Goal: Information Seeking & Learning: Check status

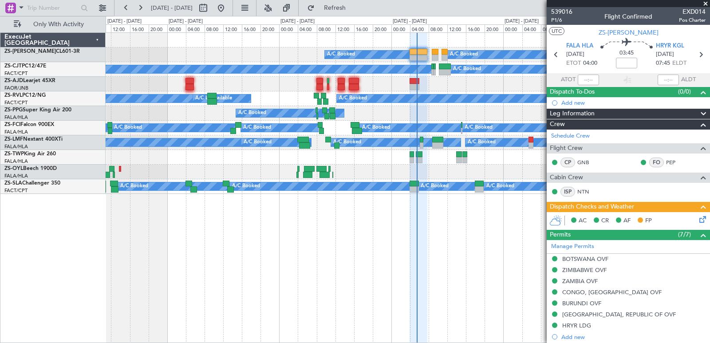
click at [704, 5] on span at bounding box center [705, 4] width 9 height 8
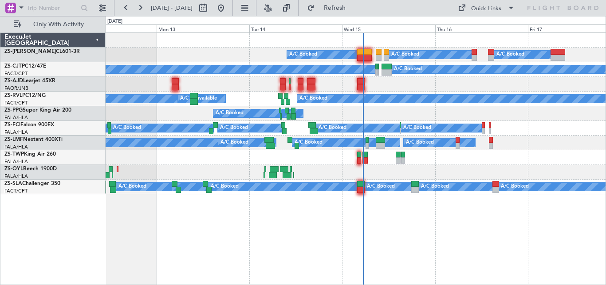
click at [364, 47] on div at bounding box center [356, 40] width 500 height 15
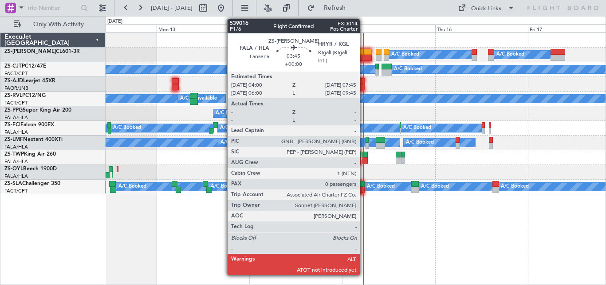
click at [364, 53] on div at bounding box center [364, 52] width 15 height 6
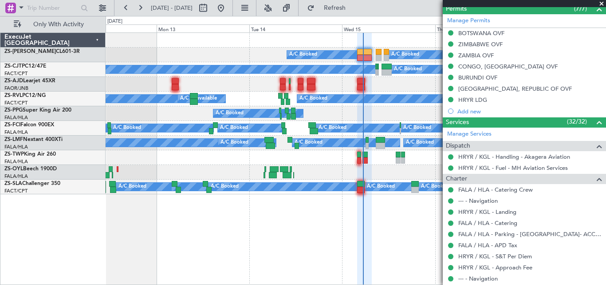
scroll to position [223, 0]
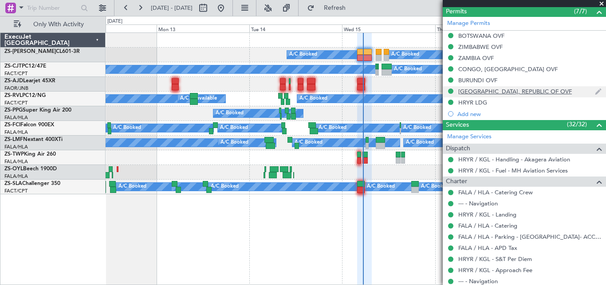
click at [535, 91] on div "[GEOGRAPHIC_DATA], REPUBLIC OF OVF" at bounding box center [515, 91] width 114 height 8
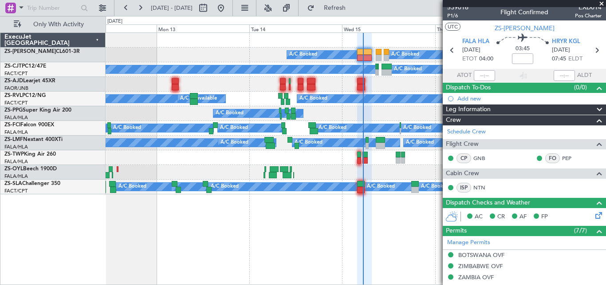
scroll to position [0, 0]
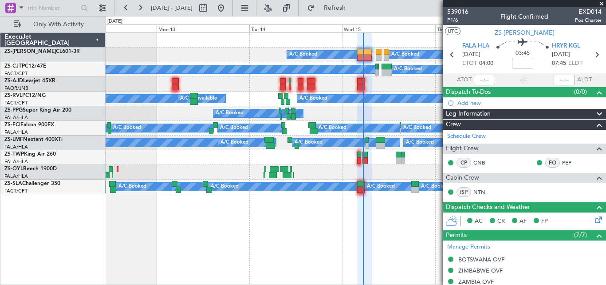
click at [603, 1] on span at bounding box center [601, 4] width 9 height 8
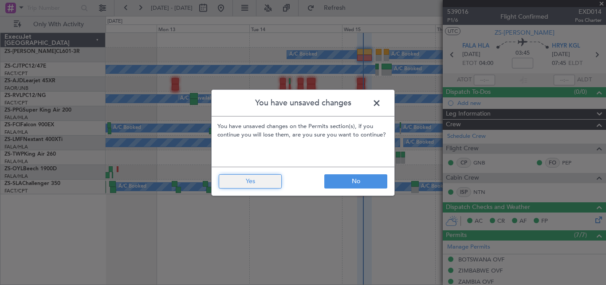
click at [264, 178] on button "Yes" at bounding box center [250, 181] width 63 height 14
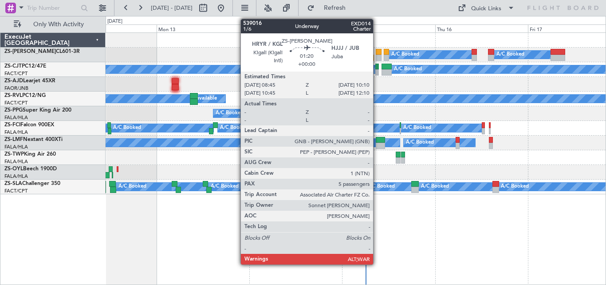
click at [377, 52] on div at bounding box center [379, 52] width 6 height 6
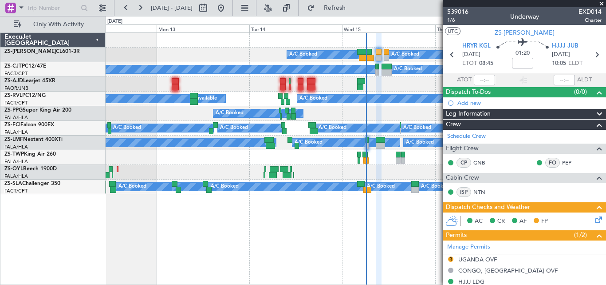
click at [601, 6] on span at bounding box center [601, 4] width 9 height 8
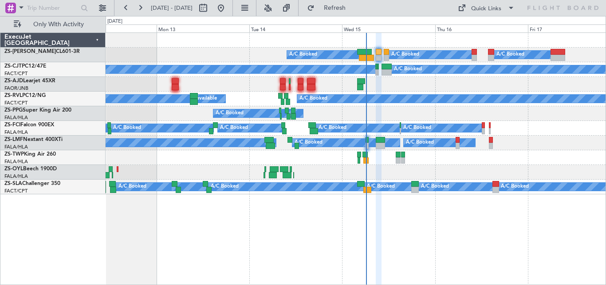
type input "0"
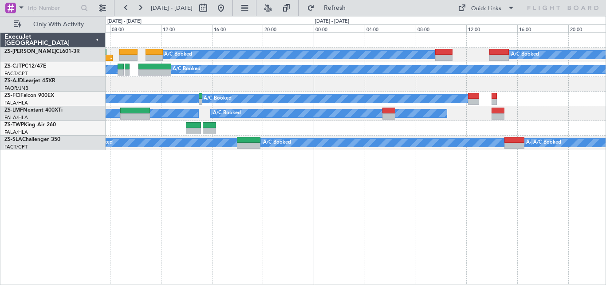
click at [275, 130] on div "A/C Booked A/C Booked A/C Booked A/C Booked A/C Booked 04:29 Z - FALA 04:00 Z H…" at bounding box center [356, 91] width 500 height 117
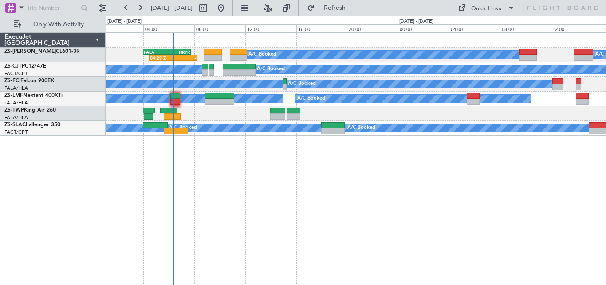
click at [382, 155] on div "A/C Booked A/C Booked A/C Booked A/C Booked A/C Booked A/C Booked A/C Booked A/…" at bounding box center [356, 158] width 501 height 252
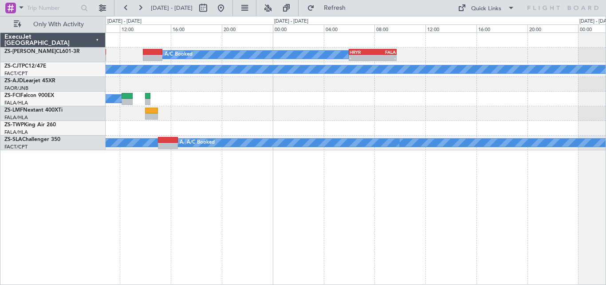
click at [92, 186] on div "A/C Booked A/C Booked A/C Booked A/C Booked A/C Booked - - HRYR 06:00 Z FALA 09…" at bounding box center [303, 150] width 606 height 269
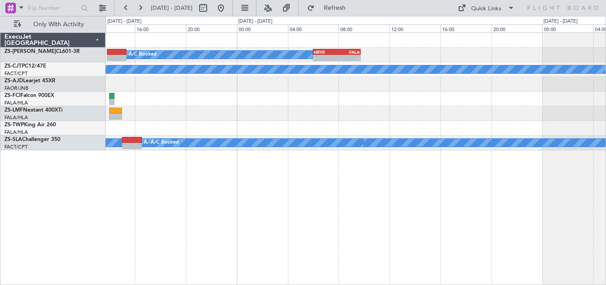
click at [178, 170] on div "A/C Booked A/C Booked A/C Booked A/C Booked A/C Booked - - HRYR 06:00 Z FALA 09…" at bounding box center [356, 158] width 501 height 252
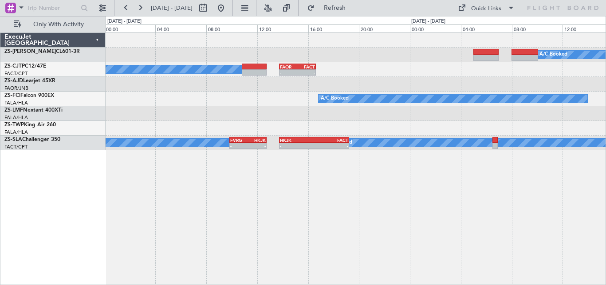
click at [331, 171] on div "A/C Booked A/C Booked A/C Booked A/C Booked A/C Booked A/C Booked A/C Booked A/…" at bounding box center [356, 158] width 501 height 252
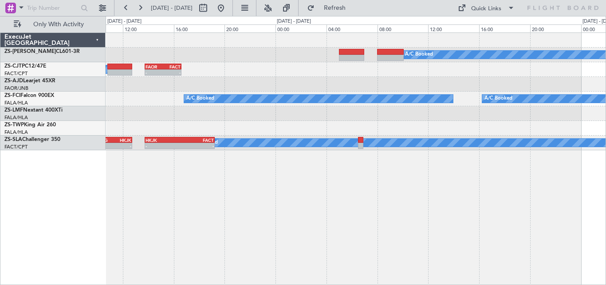
click at [336, 179] on div "A/C Booked A/C Booked A/C Booked FAOR 13:45 Z FACT 16:38 Z - - A/C Booked A/C B…" at bounding box center [356, 158] width 501 height 252
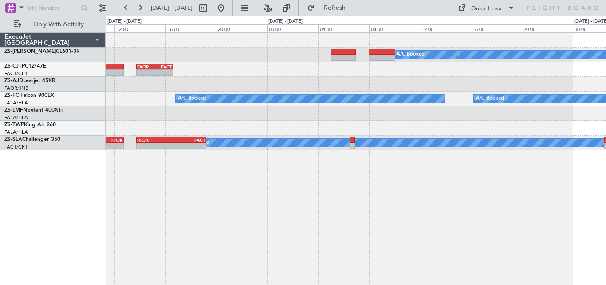
click at [236, 178] on div "A/C Booked FAOR 13:45 Z FACT 16:38 Z - - A/C Booked A/C Booked A/C Booked A/C B…" at bounding box center [356, 158] width 501 height 252
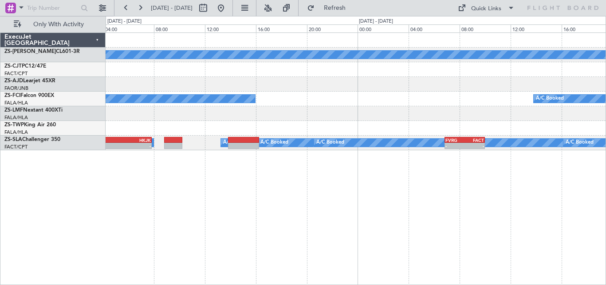
click at [203, 152] on div "A/C Booked A/C Booked A/C Booked A/C Booked - - FACT 02:30 Z HKJK 07:50 Z A/C B…" at bounding box center [356, 158] width 501 height 252
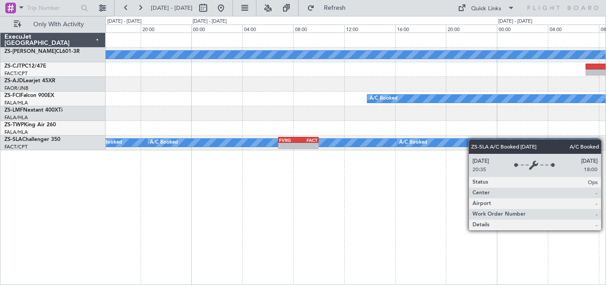
click at [214, 140] on div "A/C Booked A/C Booked A/C Booked A/C Booked A/C Booked A/C Booked A/C Booked A/…" at bounding box center [356, 91] width 500 height 117
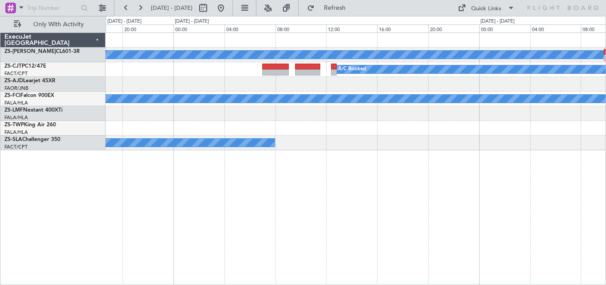
click at [273, 135] on div "A/C Booked A/C Booked A/C Booked A/C Booked A/C Booked A/C Booked A/C Booked A/…" at bounding box center [356, 91] width 500 height 117
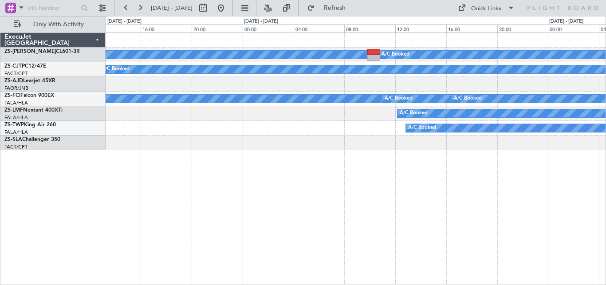
click at [267, 152] on div "A/C Booked A/C Booked A/C Booked A/C Booked A/C Booked A/C Booked A/C Booked A/…" at bounding box center [356, 158] width 501 height 252
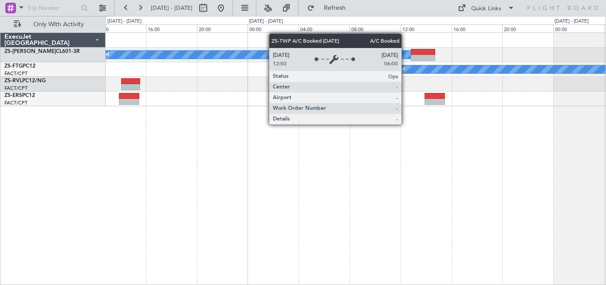
click at [231, 147] on div "A/C Booked A/C Booked A/C Booked - - FACT 06:30 Z FADQ 10:02 Z" at bounding box center [356, 158] width 501 height 252
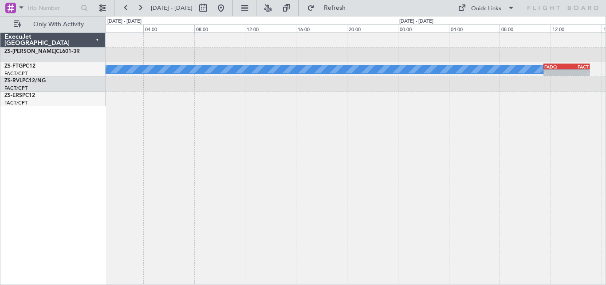
click at [32, 147] on div "A/C Booked - - FADQ 11:28 Z FACT 15:05 Z ExecuJet [GEOGRAPHIC_DATA] ZS-PAT CL60…" at bounding box center [303, 150] width 606 height 269
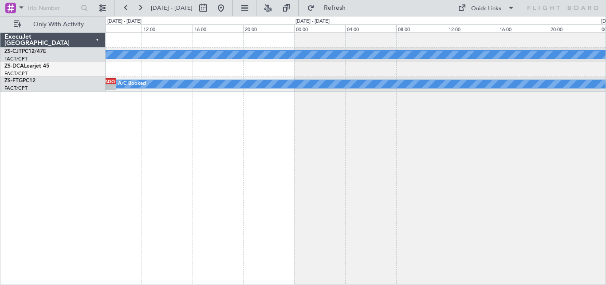
click at [473, 99] on div "A/C Booked A/C Booked - - FACT 06:30 Z FADQ 10:02 Z" at bounding box center [356, 158] width 501 height 252
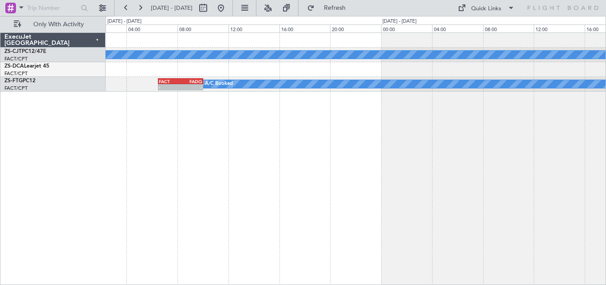
click at [538, 113] on div "A/C Booked A/C Booked - - FACT 06:30 Z FADQ 10:02 Z" at bounding box center [356, 158] width 501 height 252
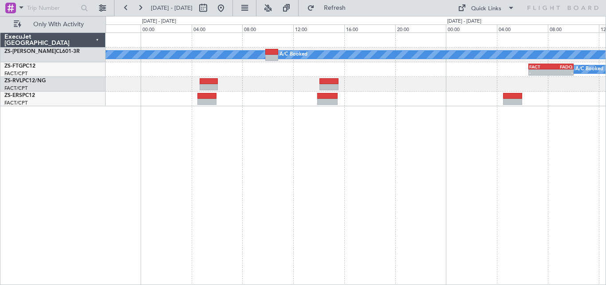
click at [362, 137] on div "A/C Booked A/C Booked A/C Booked - - FACT 06:30 Z FADQ 10:02 Z" at bounding box center [356, 158] width 501 height 252
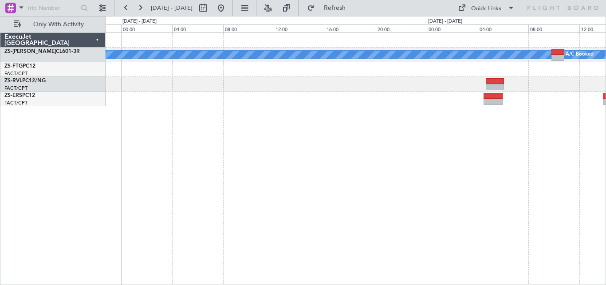
click at [500, 169] on div "A/C Booked A/C Booked" at bounding box center [356, 158] width 501 height 252
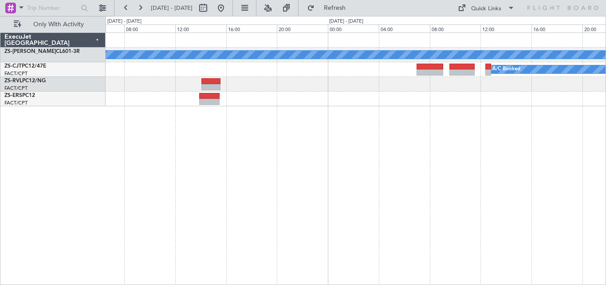
click at [377, 146] on div "A/C Booked A/C Booked" at bounding box center [356, 158] width 501 height 252
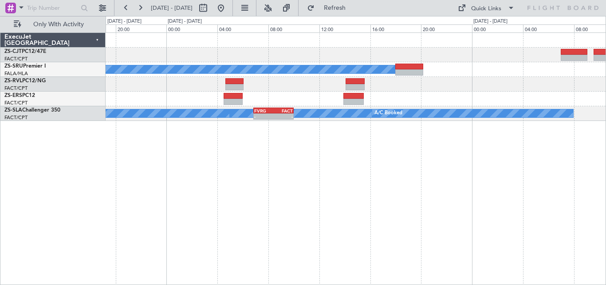
click at [430, 144] on div "A/C Booked A/C Booked A/C Booked A/C Booked A/C Booked A/C Booked A/C Booked A/…" at bounding box center [356, 158] width 501 height 252
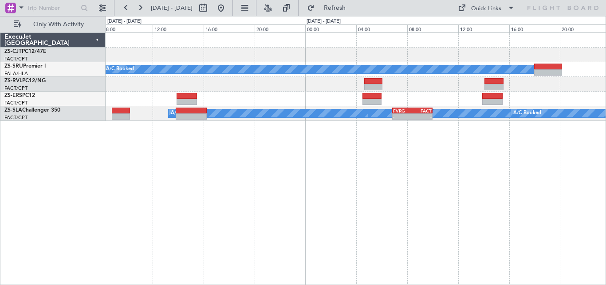
click at [492, 113] on div "A/C Booked A/C Booked A/C Booked A/C Booked A/C Booked A/C Booked A/C Booked A/…" at bounding box center [356, 158] width 501 height 252
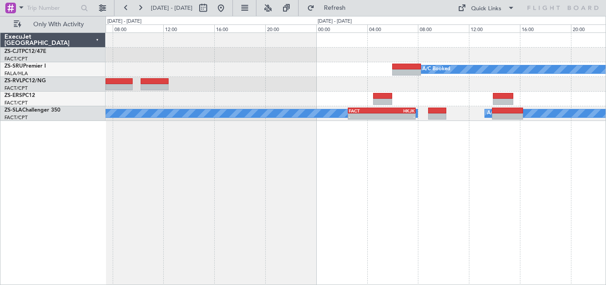
click at [475, 122] on div "A/C Booked A/C Booked A/C Booked A/C Booked A/C Booked A/C Booked A/C Booked A/…" at bounding box center [356, 158] width 501 height 252
